Goal: Browse casually: Explore the website without a specific task or goal

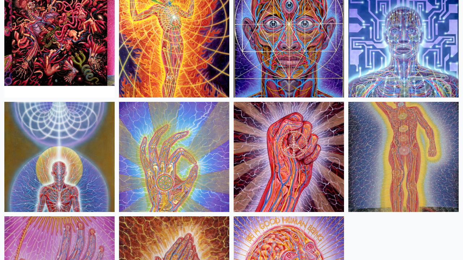
scroll to position [948, 0]
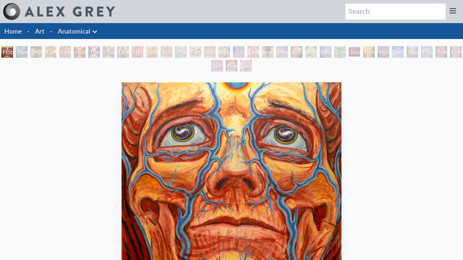
scroll to position [208, 0]
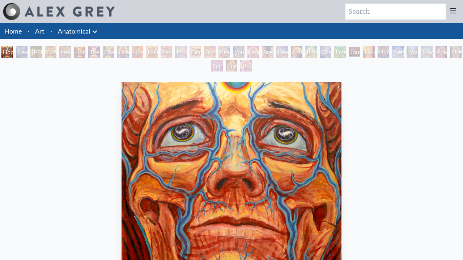
click at [27, 52] on div "New Man [DEMOGRAPHIC_DATA]: [DEMOGRAPHIC_DATA] Mind" at bounding box center [22, 52] width 12 height 12
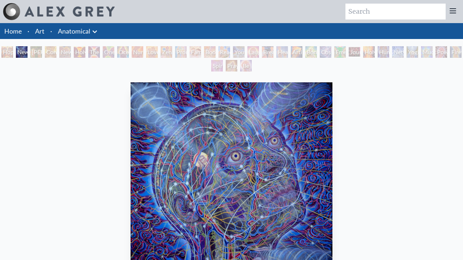
click at [101, 52] on div "Hope New Man [DEMOGRAPHIC_DATA]: [PERSON_NAME] Mind [PERSON_NAME] & Eve Contemp…" at bounding box center [231, 59] width 463 height 27
click at [36, 52] on div "[PERSON_NAME] & Eve" at bounding box center [36, 52] width 12 height 12
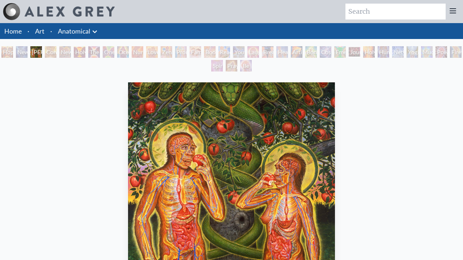
click at [56, 52] on div "Contemplation" at bounding box center [51, 52] width 12 height 12
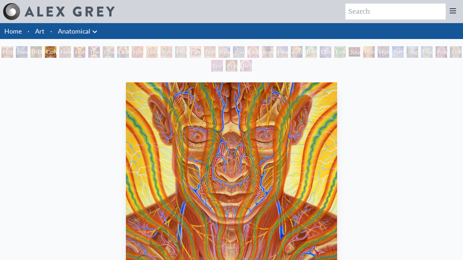
click at [71, 52] on div "New Man New Woman" at bounding box center [65, 52] width 12 height 12
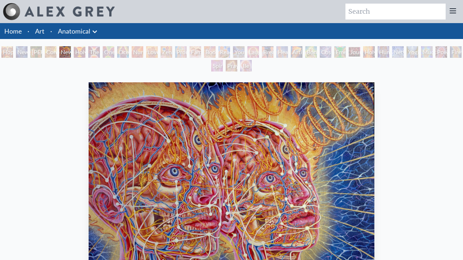
click at [114, 52] on div "One Taste" at bounding box center [109, 52] width 12 height 12
click at [83, 52] on div "Holy Grail" at bounding box center [80, 52] width 12 height 12
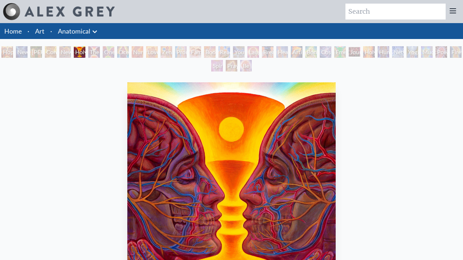
click at [100, 52] on div "The Kiss" at bounding box center [94, 52] width 12 height 12
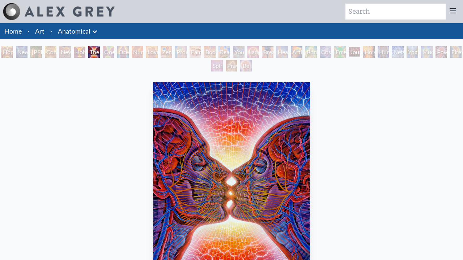
click at [114, 52] on div "One Taste" at bounding box center [109, 52] width 12 height 12
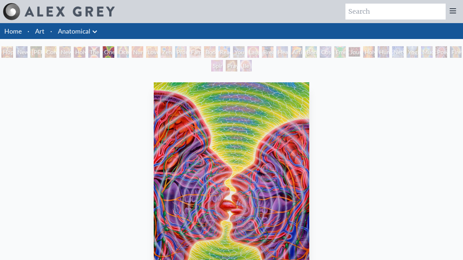
click at [129, 52] on div "Ocean of Love Bliss" at bounding box center [123, 52] width 12 height 12
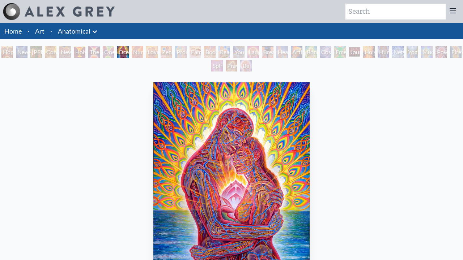
click at [172, 52] on div "Zena Lotus" at bounding box center [167, 52] width 12 height 12
click at [139, 52] on div "Nursing" at bounding box center [138, 52] width 12 height 12
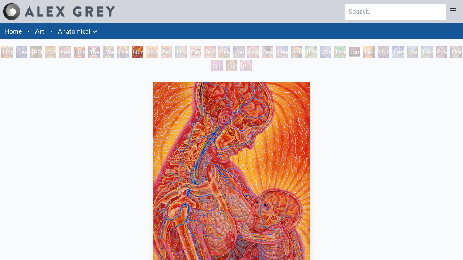
click at [158, 52] on div "Love Circuit" at bounding box center [152, 52] width 12 height 12
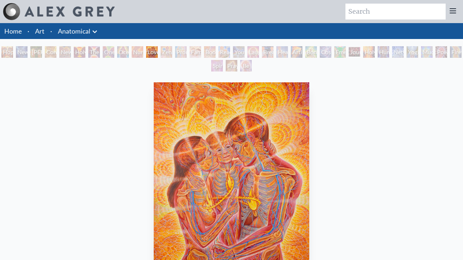
click at [172, 52] on div "Zena Lotus" at bounding box center [167, 52] width 12 height 12
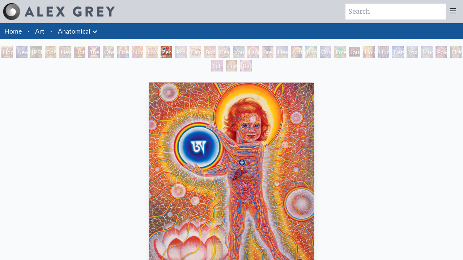
click at [187, 52] on div "Promise" at bounding box center [181, 52] width 12 height 12
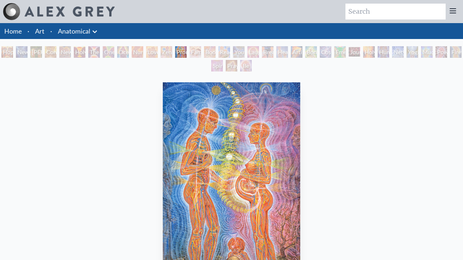
click at [216, 52] on div "Boo-boo" at bounding box center [210, 52] width 12 height 12
click at [200, 52] on div "Family" at bounding box center [196, 52] width 12 height 12
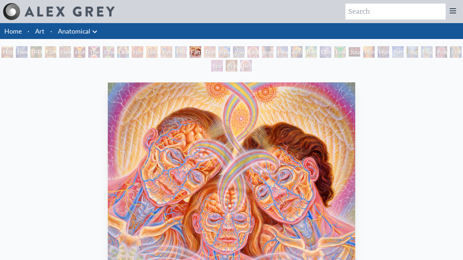
click at [216, 52] on div "Boo-boo" at bounding box center [210, 52] width 12 height 12
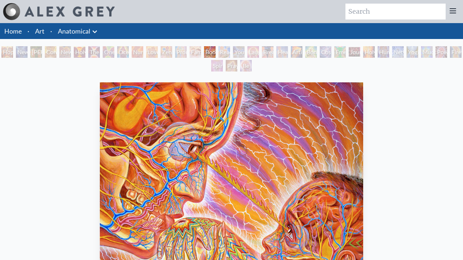
click at [230, 52] on div "Reading" at bounding box center [225, 52] width 12 height 12
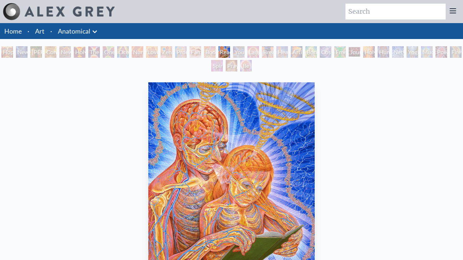
click at [245, 52] on div "Young & Old" at bounding box center [239, 52] width 12 height 12
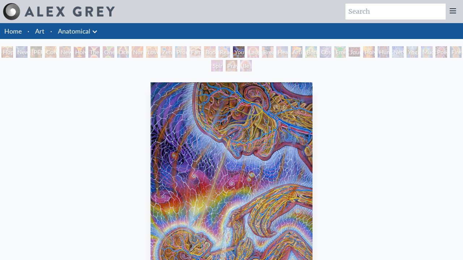
click at [259, 52] on div "Laughing Man" at bounding box center [253, 52] width 12 height 12
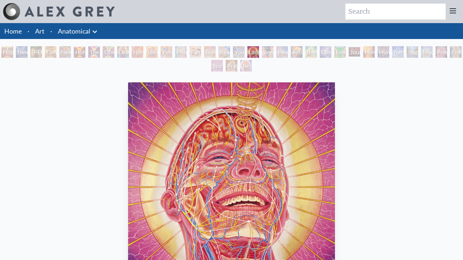
click at [288, 52] on div "Healing" at bounding box center [282, 52] width 12 height 12
click at [274, 52] on div "Breathing" at bounding box center [268, 52] width 12 height 12
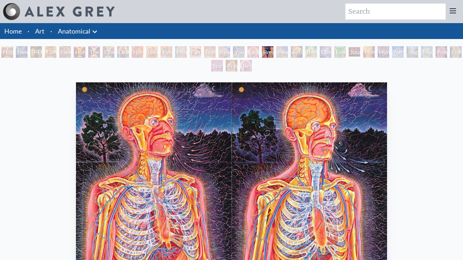
click at [288, 52] on div "Healing" at bounding box center [282, 52] width 12 height 12
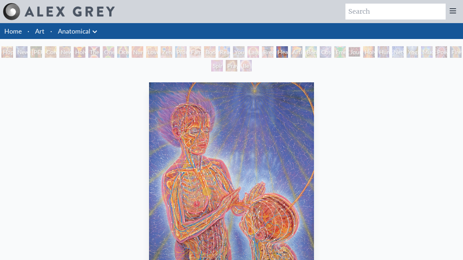
click at [302, 52] on div "Artist's Hand" at bounding box center [297, 52] width 12 height 12
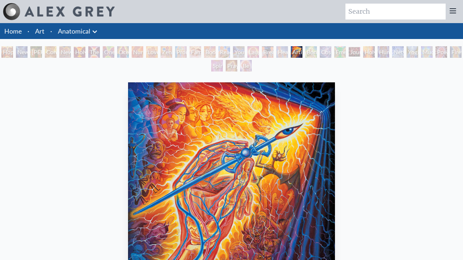
click at [346, 52] on div "Emerald Grail" at bounding box center [340, 52] width 12 height 12
click at [317, 52] on div "Bond" at bounding box center [311, 52] width 12 height 12
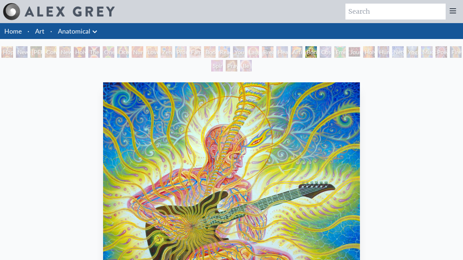
click at [331, 52] on div "Cosmic Lovers" at bounding box center [326, 52] width 12 height 12
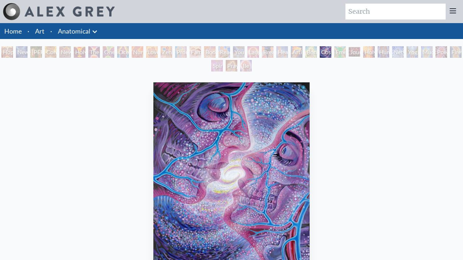
click at [346, 52] on div "Emerald Grail" at bounding box center [340, 52] width 12 height 12
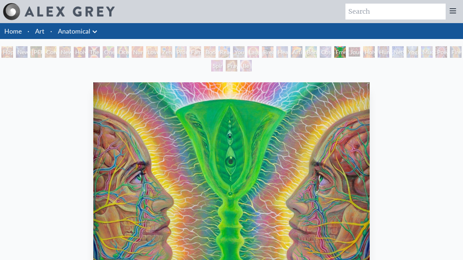
click at [360, 52] on div "Journey of the Wounded Healer" at bounding box center [355, 52] width 12 height 12
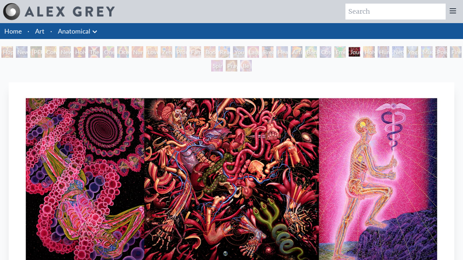
click at [451, 52] on div "Hope New Man [DEMOGRAPHIC_DATA]: [PERSON_NAME] Mind [PERSON_NAME] & Eve Contemp…" at bounding box center [231, 59] width 463 height 27
